Goal: Find specific page/section: Find specific page/section

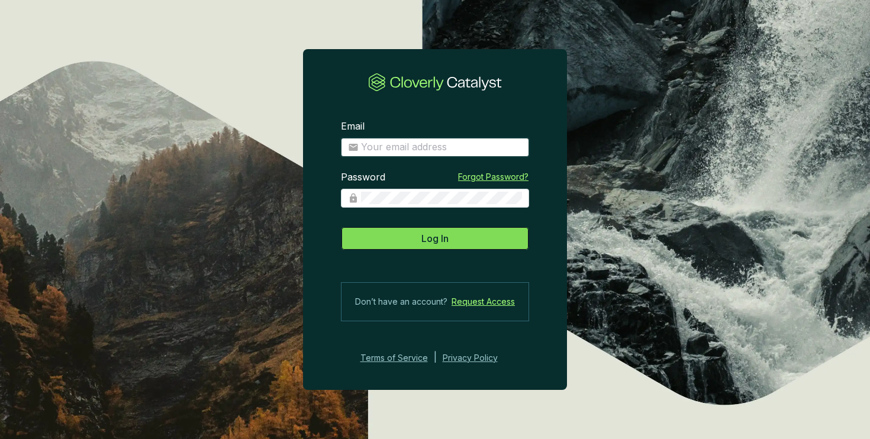
type input "[PERSON_NAME][EMAIL_ADDRESS][DOMAIN_NAME]"
click at [480, 237] on button "Log In" at bounding box center [435, 239] width 188 height 24
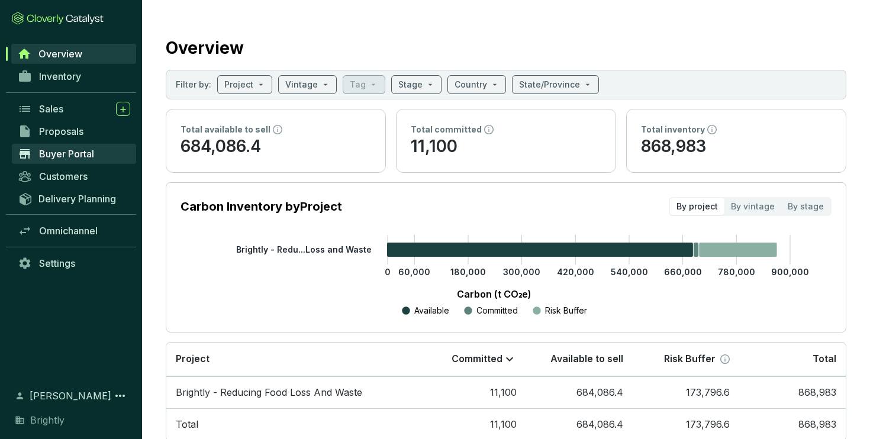
click at [75, 148] on span "Buyer Portal" at bounding box center [66, 154] width 55 height 12
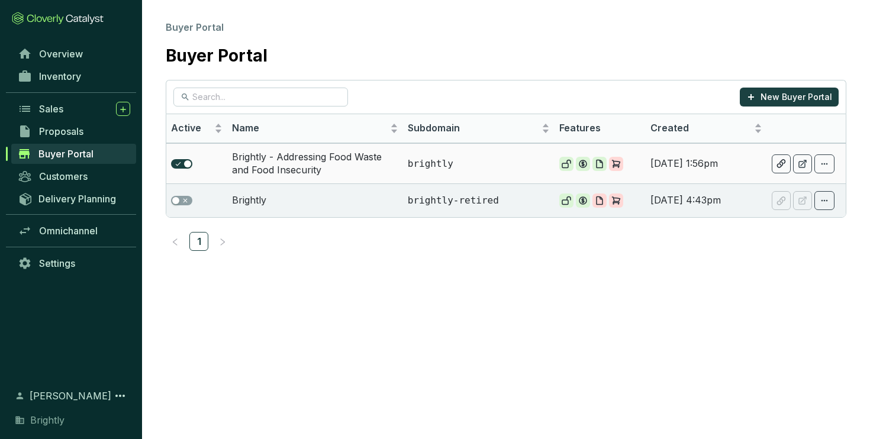
click at [293, 156] on td "Brightly - Addressing Food Waste and Food Insecurity" at bounding box center [315, 163] width 176 height 40
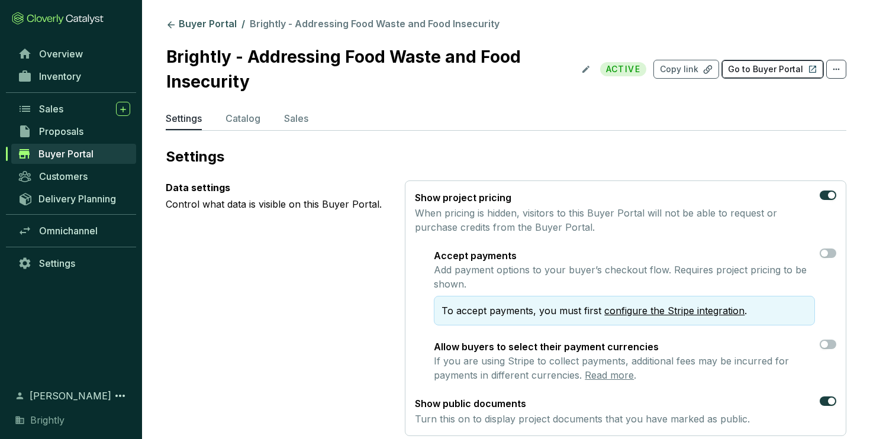
click at [744, 70] on p "Go to Buyer Portal" at bounding box center [765, 69] width 75 height 12
